Goal: Task Accomplishment & Management: Use online tool/utility

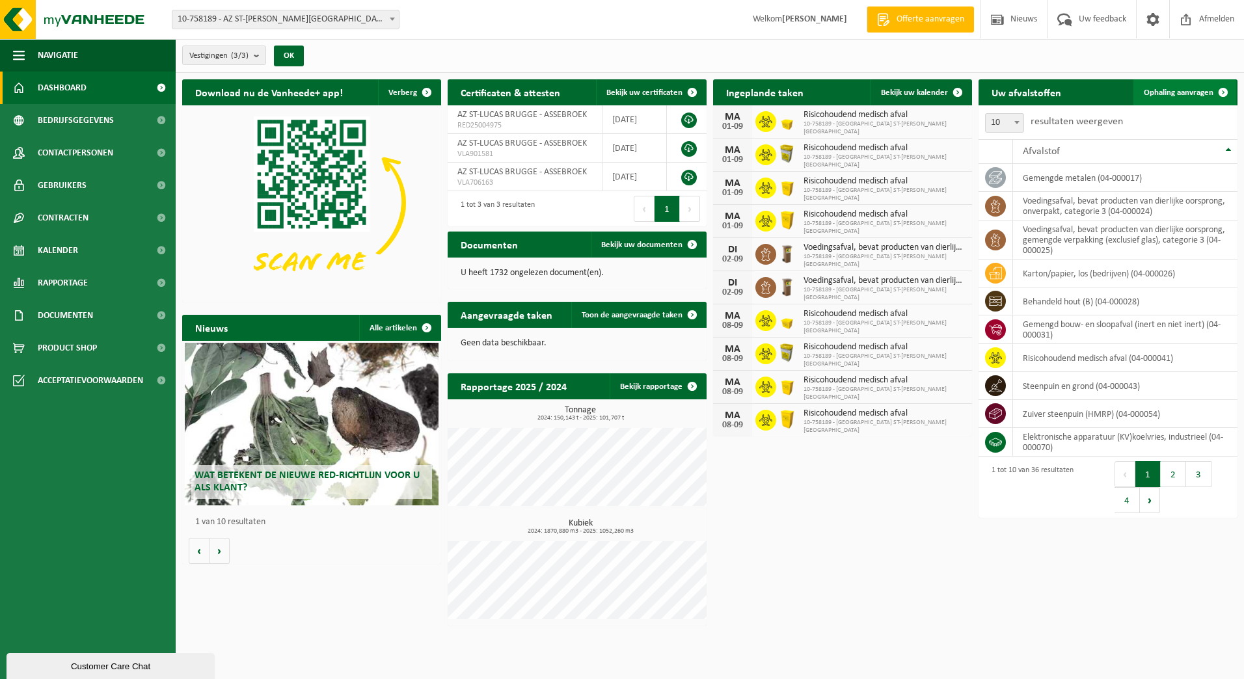
click at [1189, 93] on span "Ophaling aanvragen" at bounding box center [1179, 92] width 70 height 8
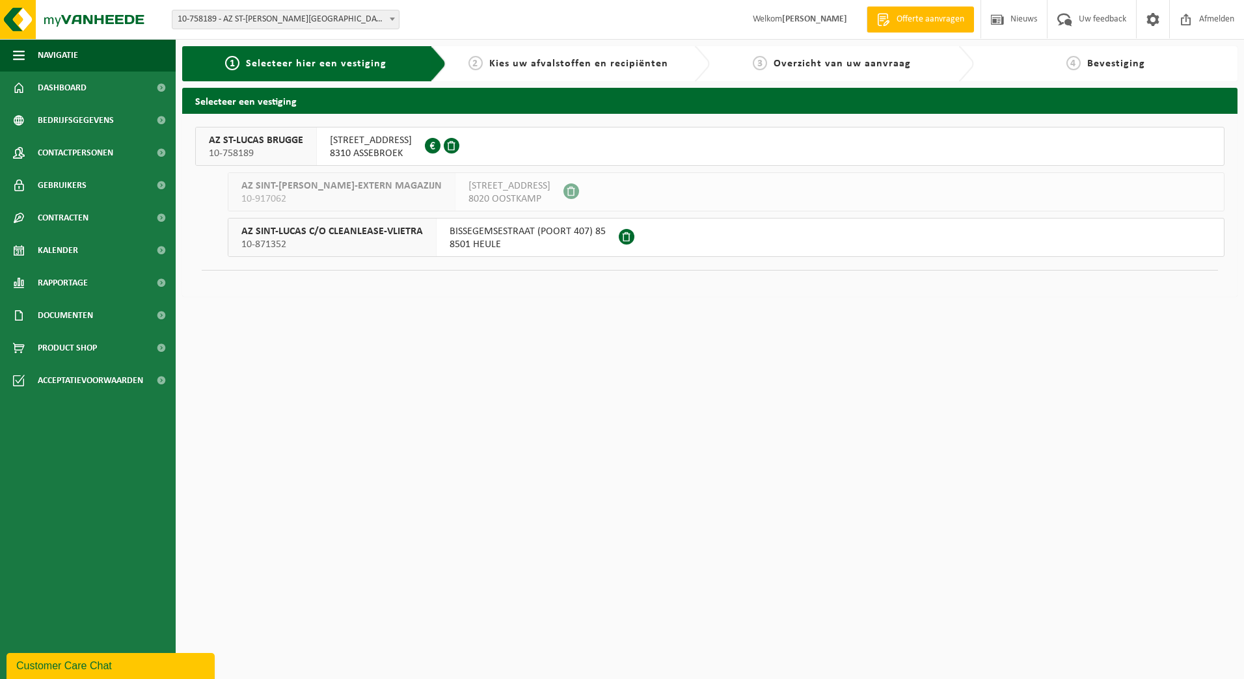
click at [304, 145] on div "AZ ST-LUCAS BRUGGE 10-758189" at bounding box center [256, 147] width 121 height 38
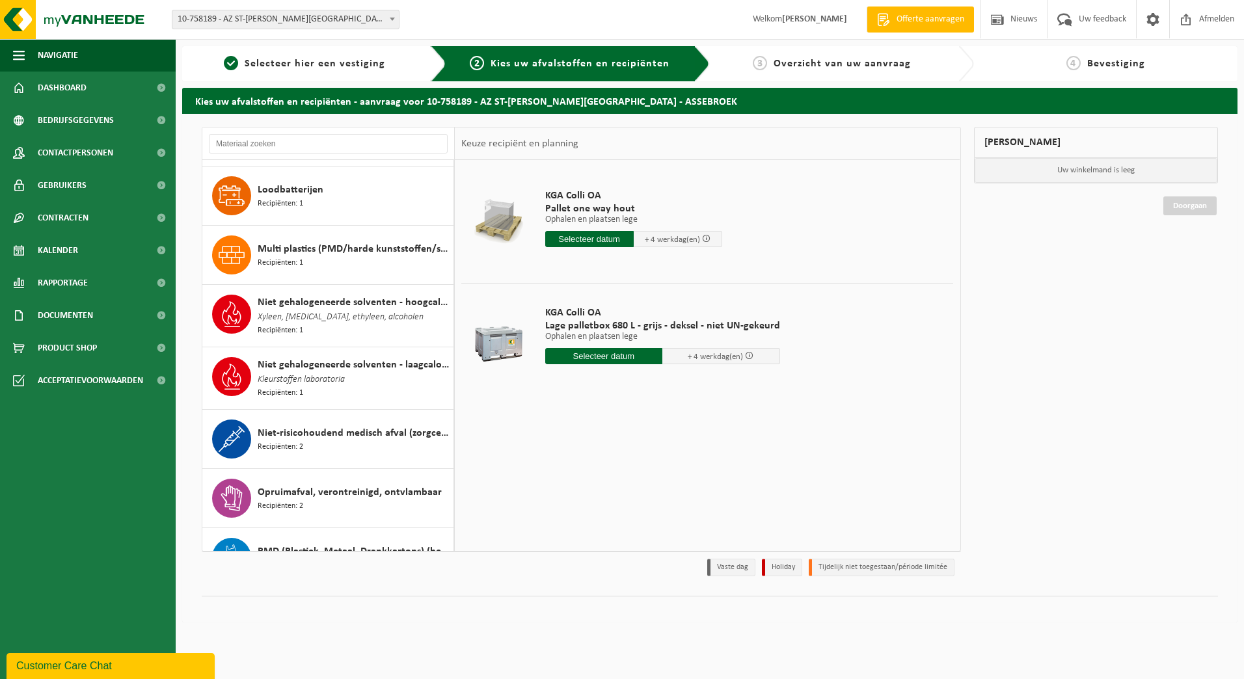
scroll to position [1106, 0]
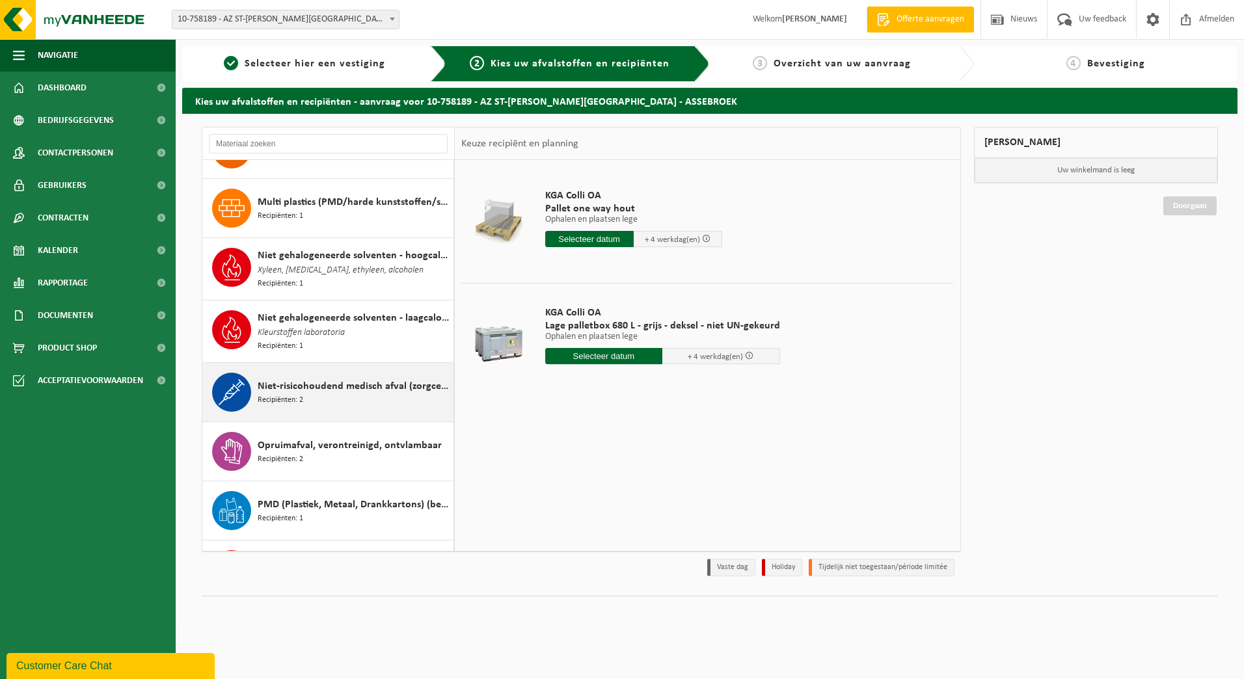
click at [289, 386] on span "Niet-risicohoudend medisch afval (zorgcentra)" at bounding box center [354, 387] width 193 height 16
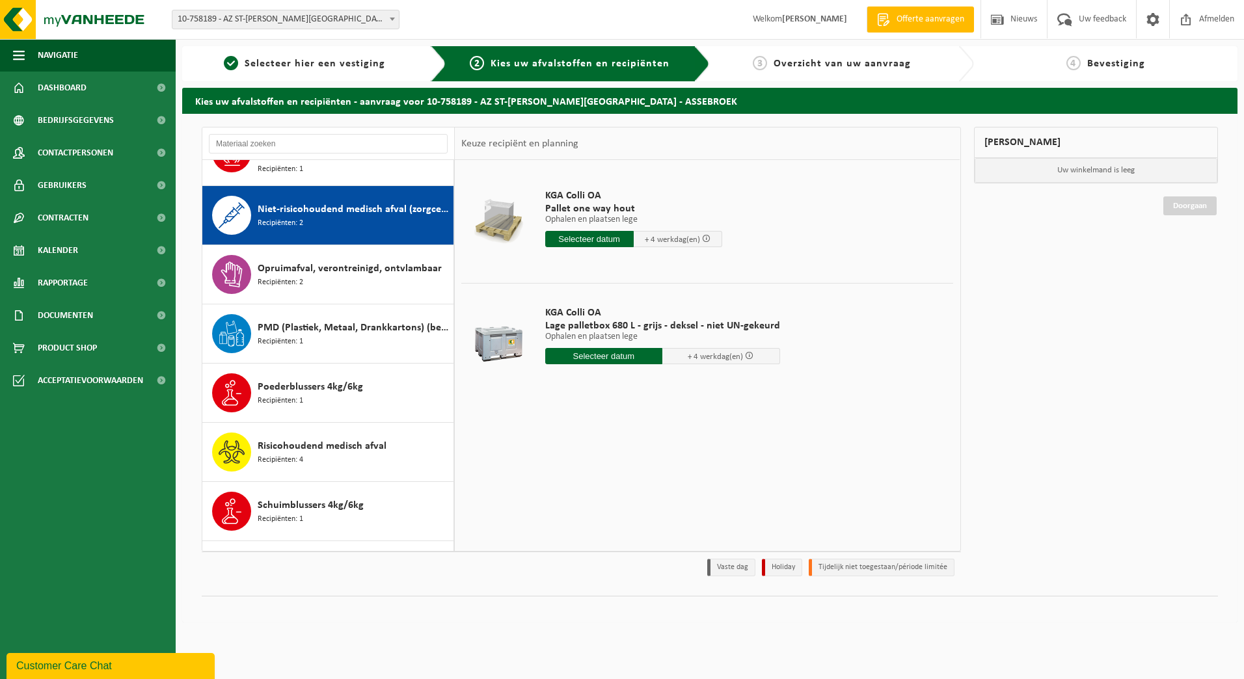
scroll to position [1305, 0]
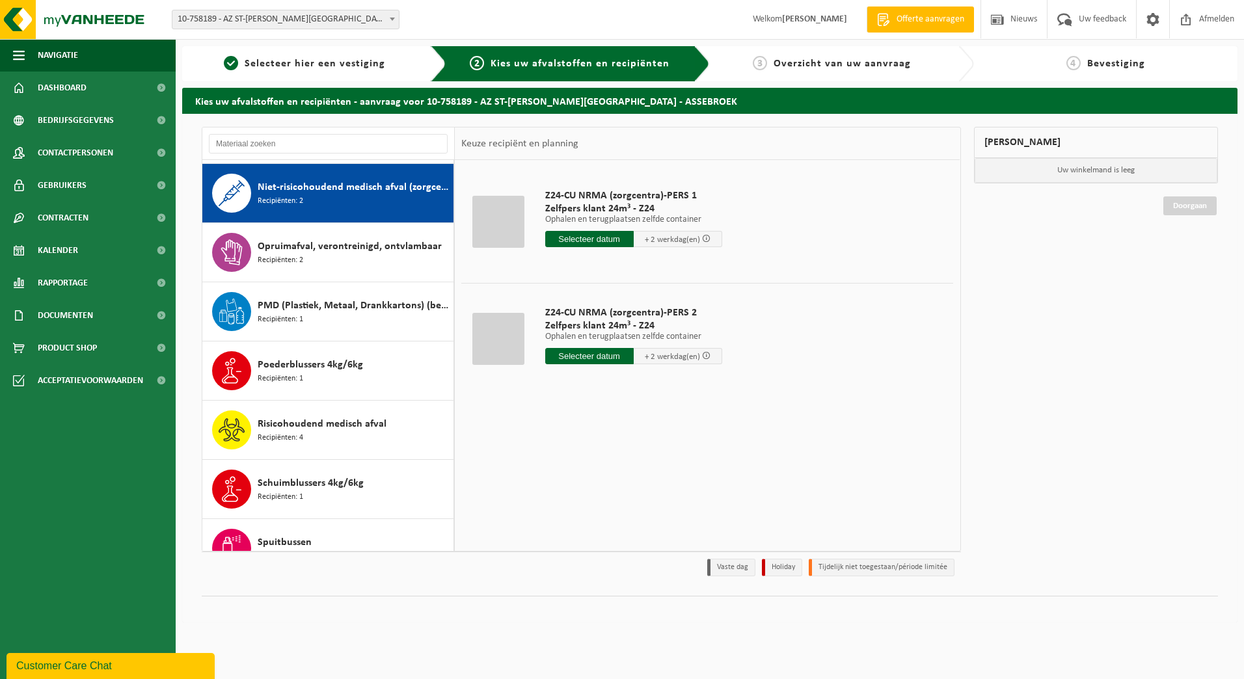
click at [556, 355] on input "text" at bounding box center [589, 356] width 88 height 16
click at [651, 513] on div "29" at bounding box center [648, 513] width 23 height 21
type input "Van 2025-08-29"
type input "2025-08-29"
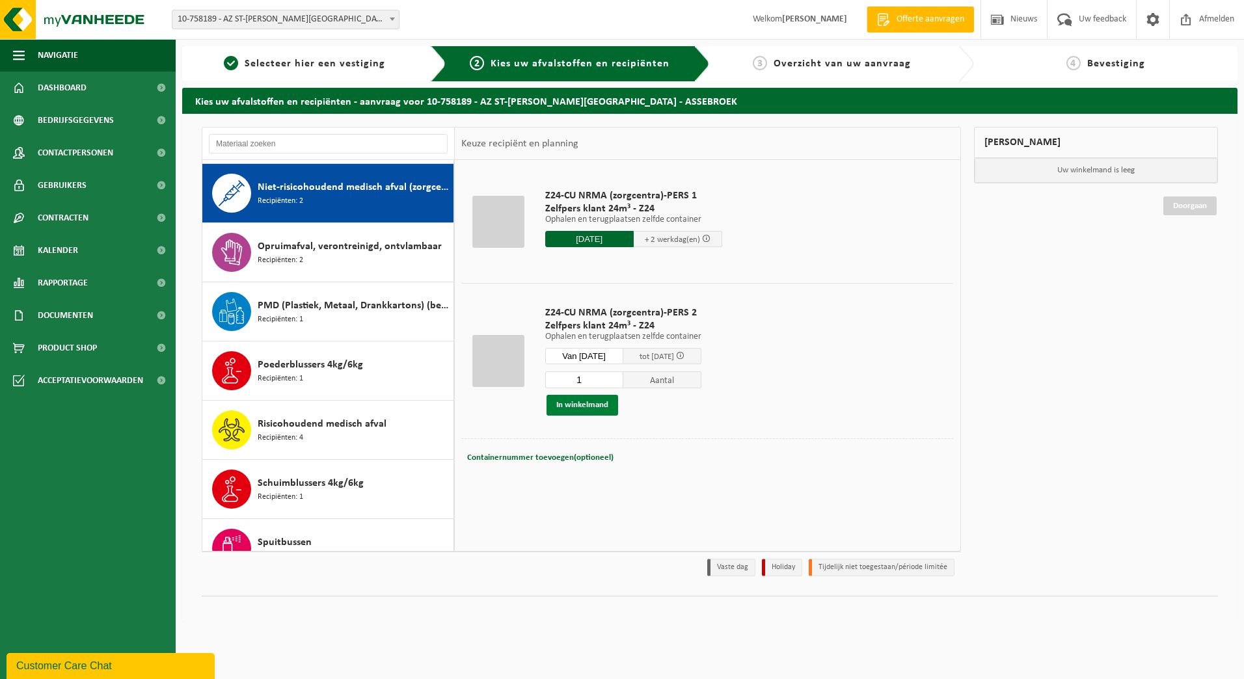
click at [587, 402] on button "In winkelmand" at bounding box center [583, 405] width 72 height 21
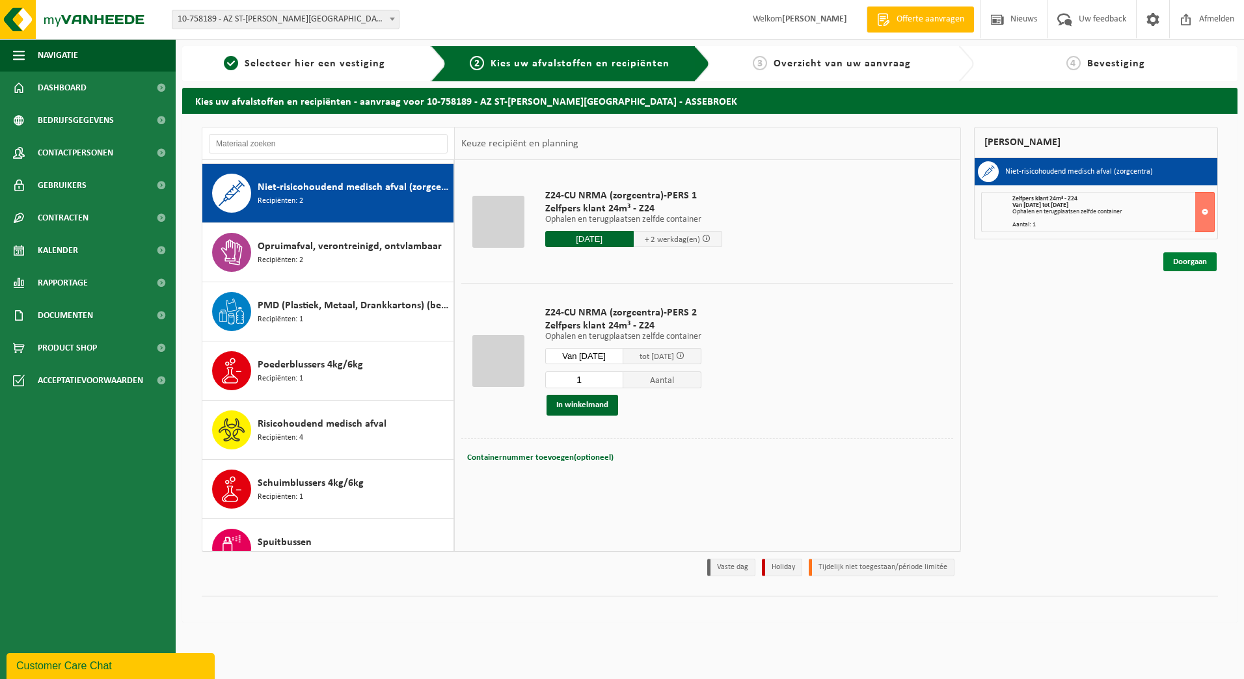
click at [1193, 258] on link "Doorgaan" at bounding box center [1189, 261] width 53 height 19
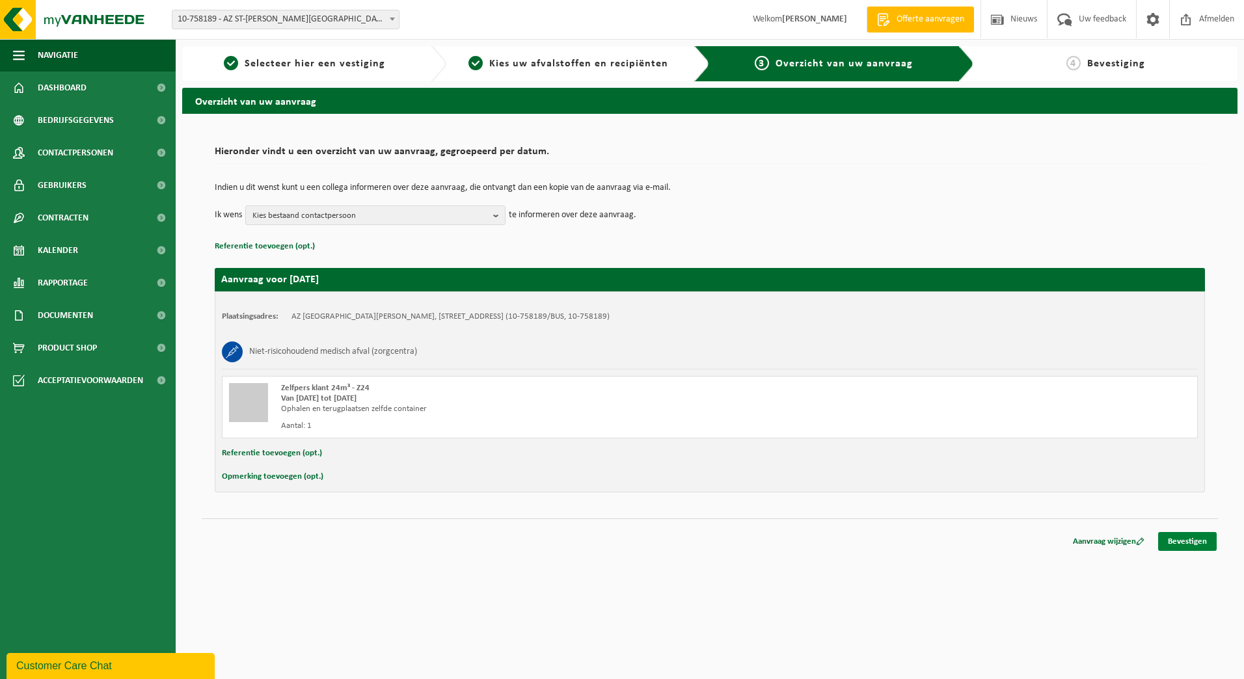
click at [1191, 541] on link "Bevestigen" at bounding box center [1187, 541] width 59 height 19
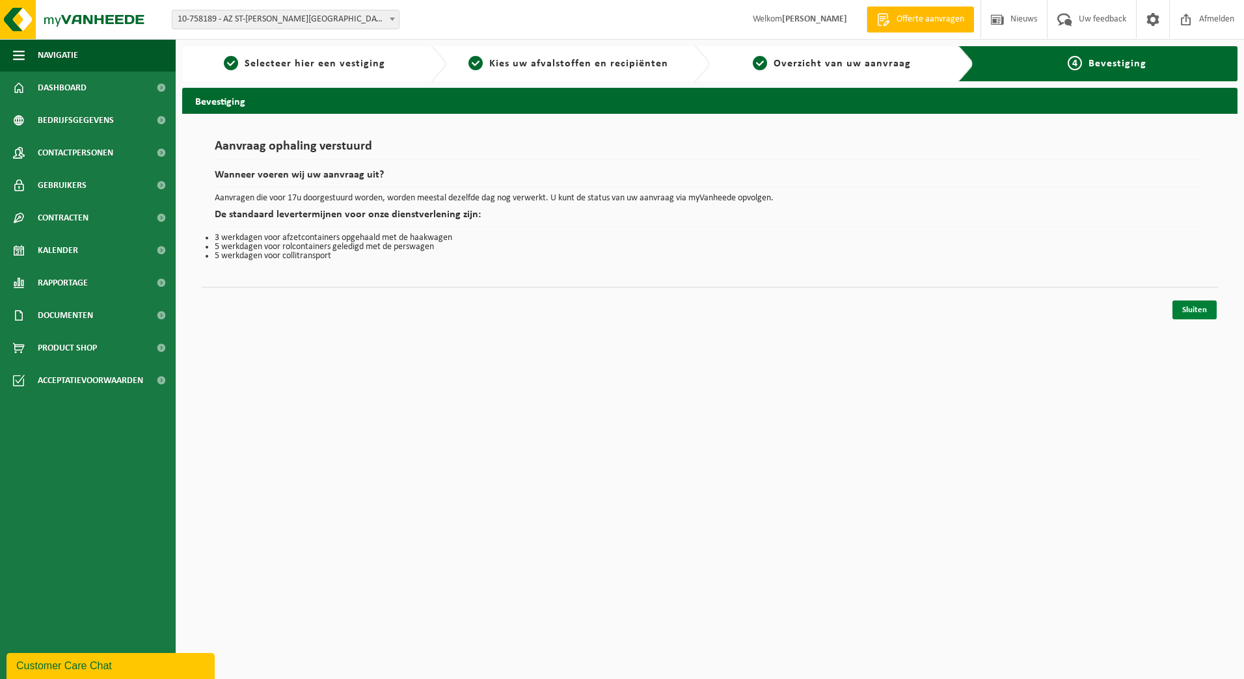
click at [1189, 308] on link "Sluiten" at bounding box center [1194, 310] width 44 height 19
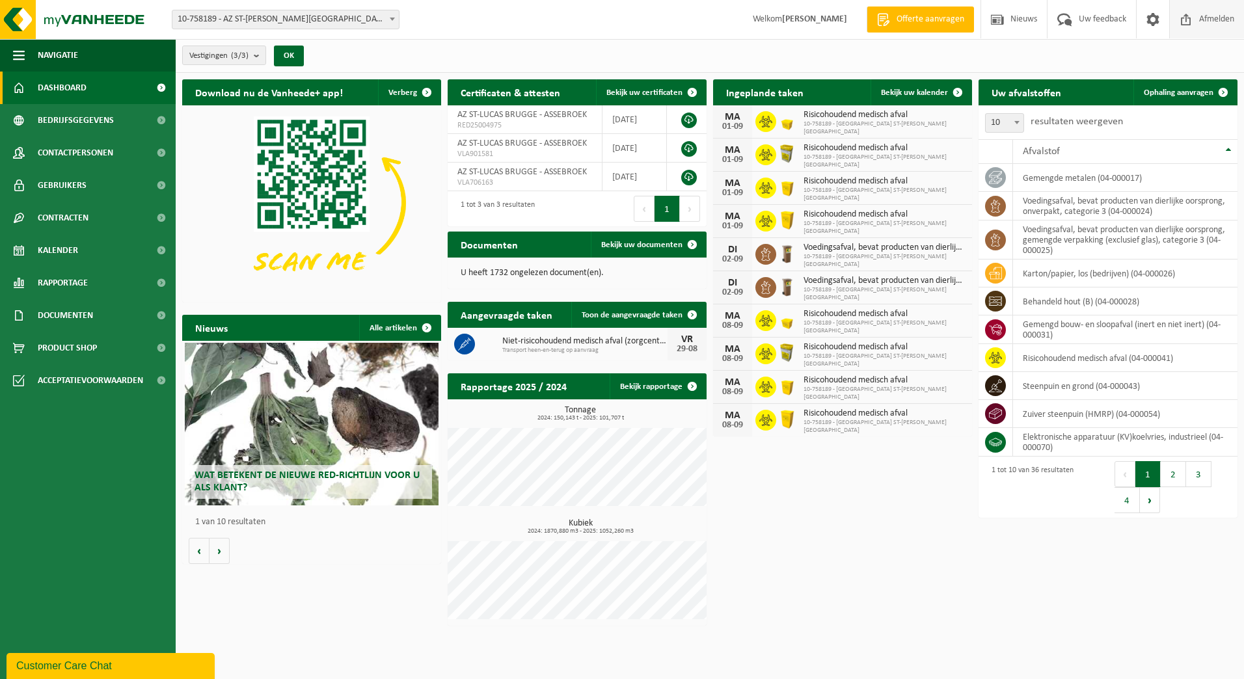
click at [1196, 24] on span "Afmelden" at bounding box center [1217, 19] width 42 height 38
